Goal: Task Accomplishment & Management: Complete application form

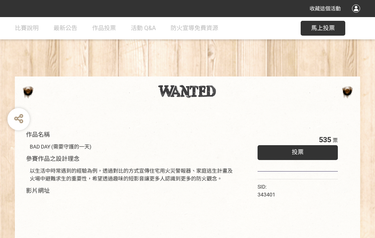
click at [357, 16] on div "收藏這個活動" at bounding box center [187, 8] width 375 height 17
click at [232, 73] on div "作品名稱 BAD DAY (需要守護的一天) 參賽作品之設計理念 以生活中時常遇到的經驗為例，透過對比的方式宣傳住宅用火災警報器、家庭逃生計畫及火場中避難求生…" at bounding box center [187, 173] width 375 height 312
click at [296, 150] on span "投票" at bounding box center [298, 152] width 12 height 7
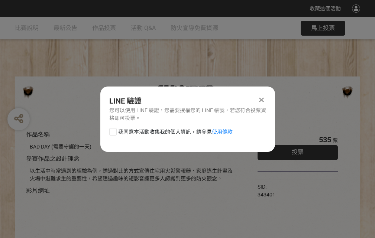
click at [112, 130] on div at bounding box center [112, 131] width 7 height 7
checkbox input "true"
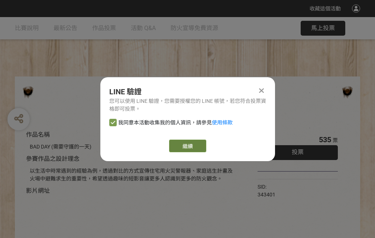
click at [187, 146] on link "繼續" at bounding box center [187, 146] width 37 height 13
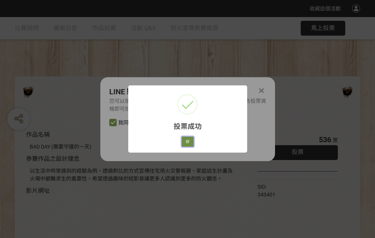
click at [185, 140] on button "好" at bounding box center [188, 142] width 12 height 10
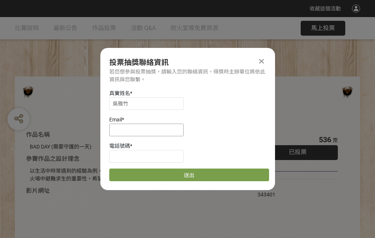
click at [149, 130] on input at bounding box center [146, 130] width 74 height 13
type input "[EMAIL_ADDRESS][DOMAIN_NAME]"
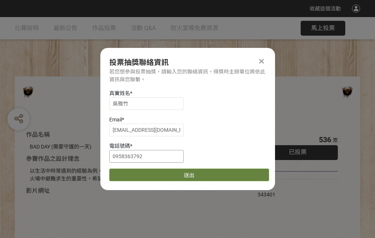
type input "0958363792"
click at [130, 172] on button "送出" at bounding box center [189, 175] width 160 height 13
